Goal: Task Accomplishment & Management: Manage account settings

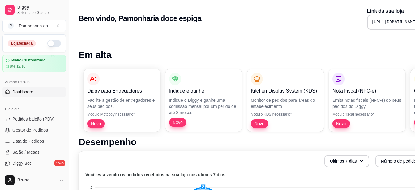
click at [50, 46] on button "button" at bounding box center [54, 43] width 14 height 7
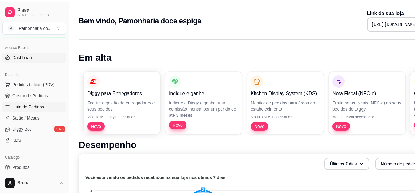
scroll to position [49, 0]
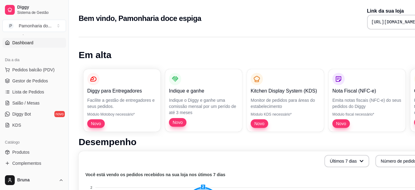
click at [46, 146] on div "Catálogo" at bounding box center [34, 142] width 64 height 10
click at [44, 151] on link "Produtos" at bounding box center [34, 152] width 64 height 10
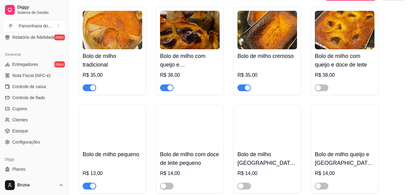
scroll to position [287, 0]
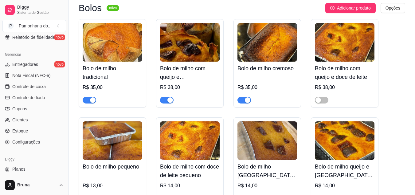
click at [244, 101] on button "button" at bounding box center [245, 100] width 14 height 7
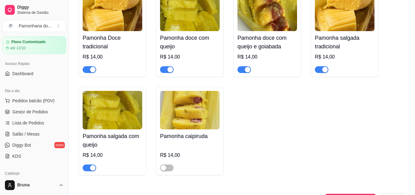
scroll to position [0, 0]
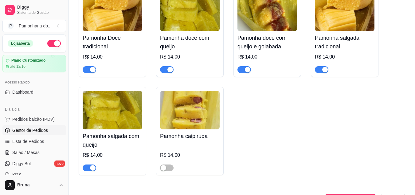
click at [32, 128] on span "Gestor de Pedidos" at bounding box center [30, 130] width 36 height 6
